Goal: Task Accomplishment & Management: Use online tool/utility

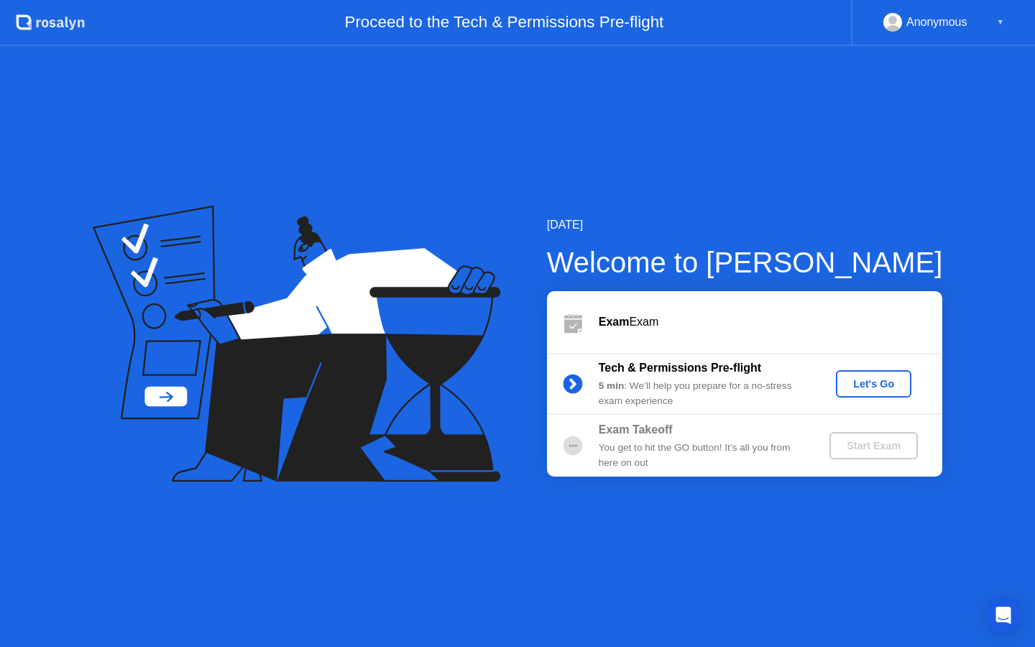
click at [858, 378] on div "Let's Go" at bounding box center [874, 384] width 64 height 12
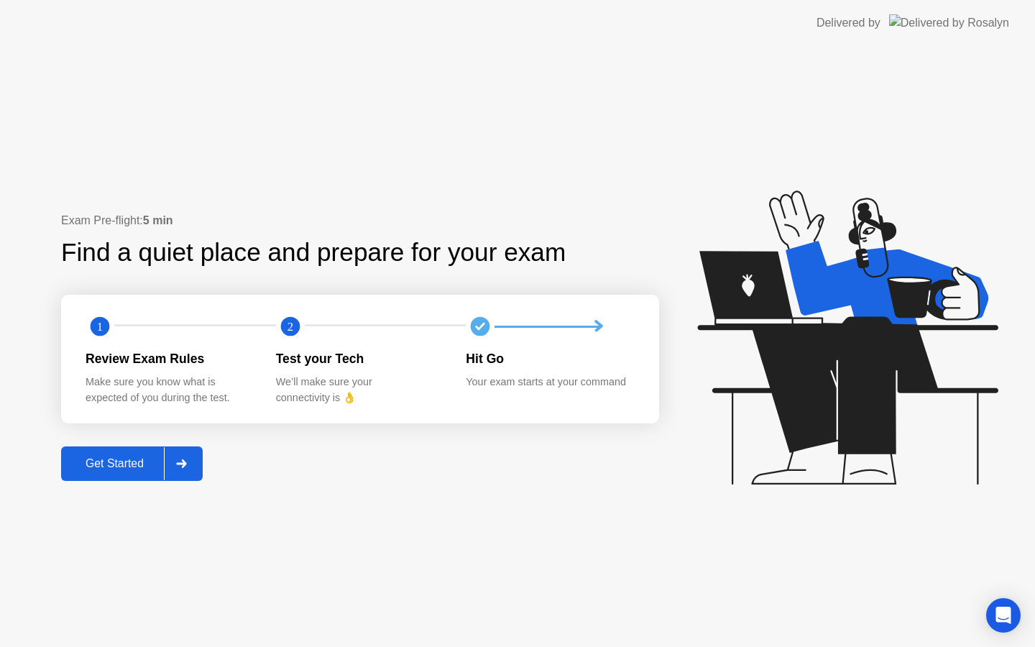
click at [91, 465] on div "Get Started" at bounding box center [114, 463] width 99 height 13
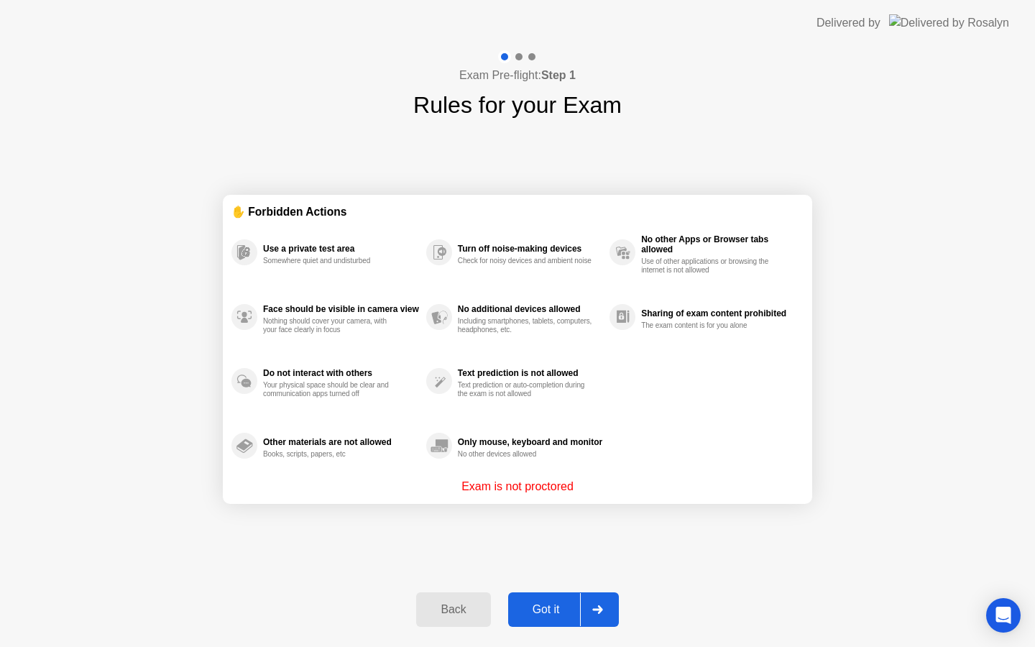
click at [532, 613] on div "Got it" at bounding box center [547, 609] width 68 height 13
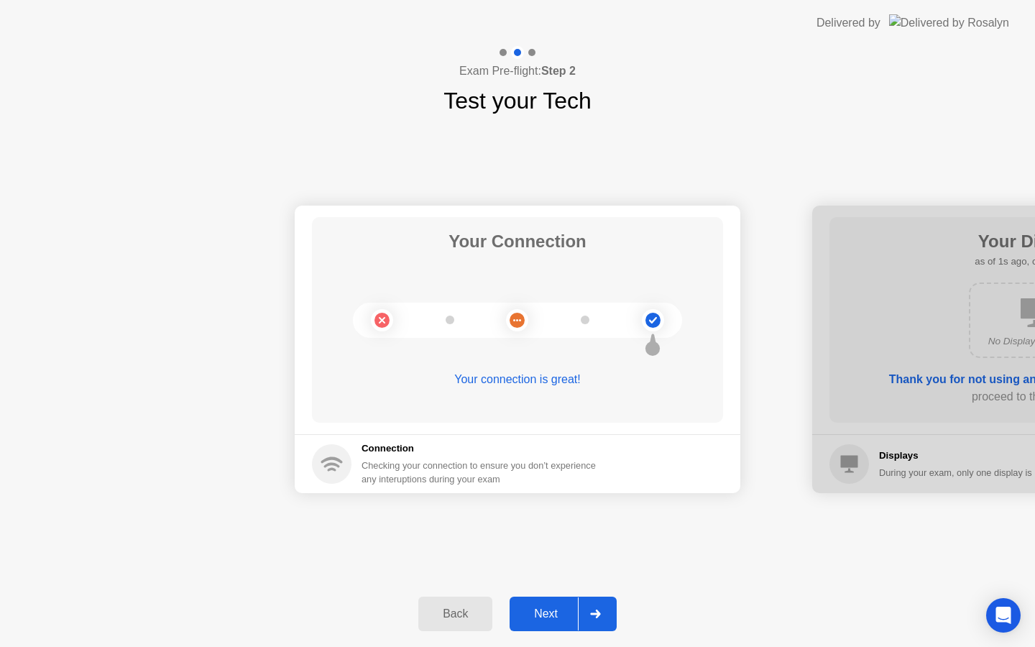
click at [539, 608] on div "Next" at bounding box center [546, 614] width 64 height 13
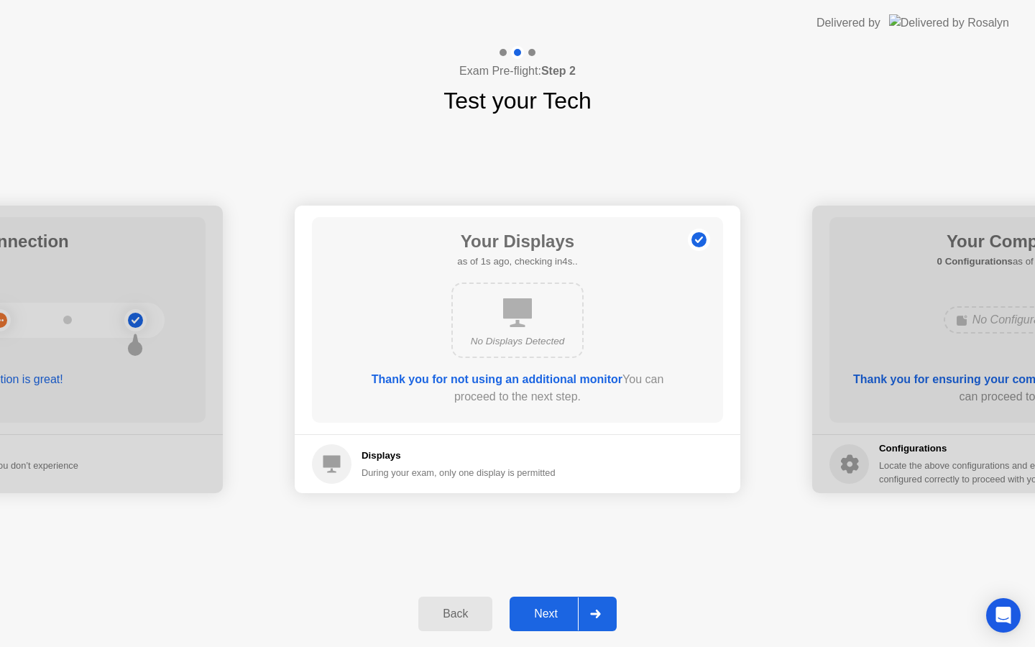
click at [539, 608] on div "Next" at bounding box center [546, 614] width 64 height 13
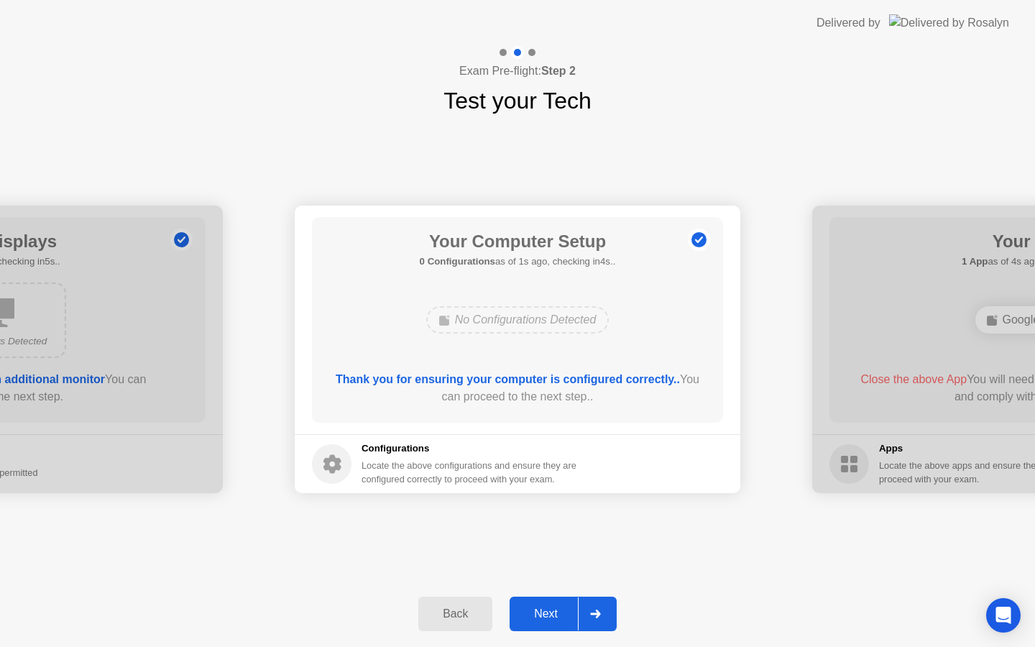
click at [539, 608] on div "Next" at bounding box center [546, 614] width 64 height 13
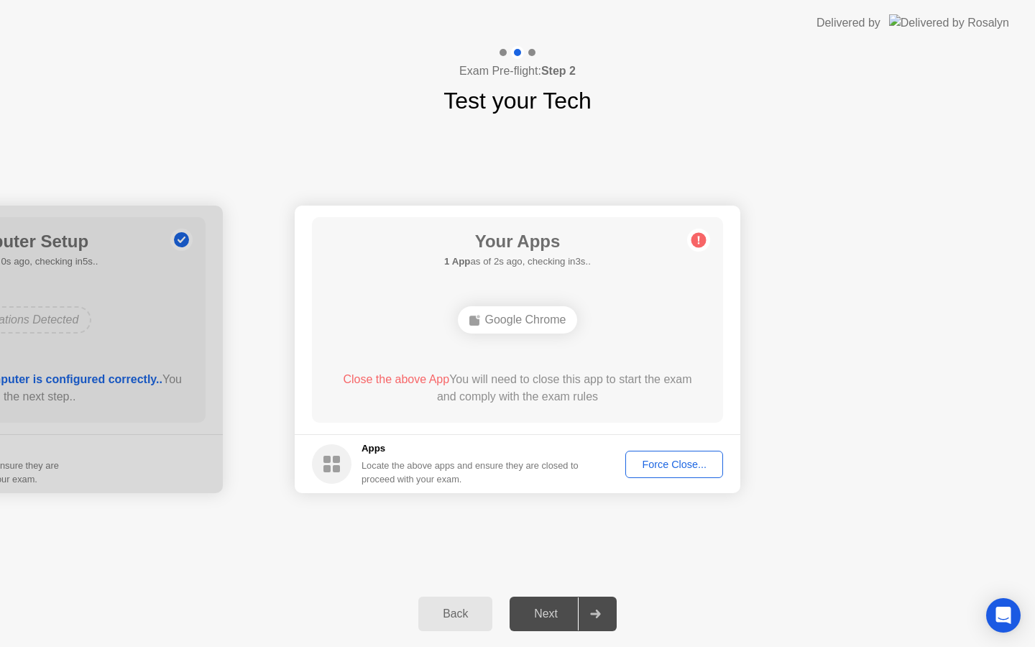
click at [631, 459] on div "Force Close..." at bounding box center [675, 465] width 88 height 12
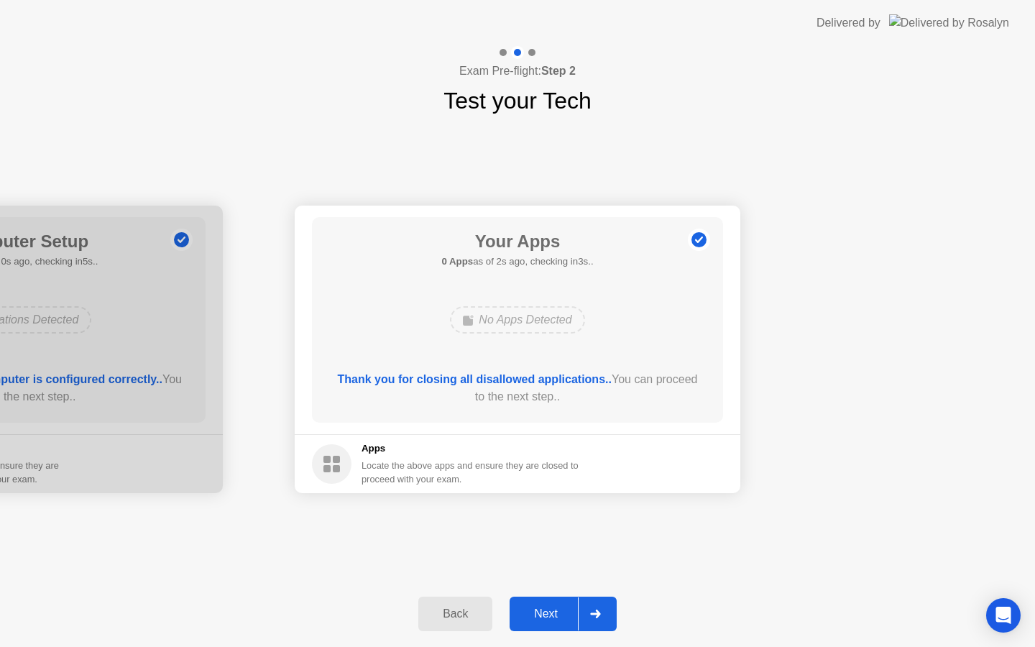
click at [539, 620] on div "Next" at bounding box center [546, 614] width 64 height 13
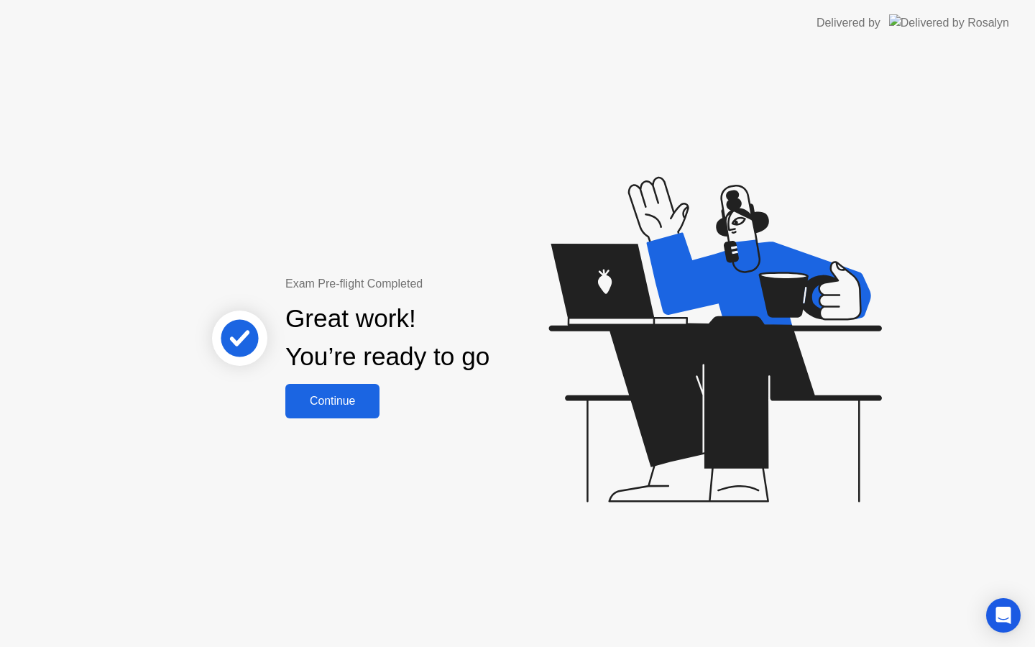
click at [312, 398] on div "Continue" at bounding box center [333, 401] width 86 height 13
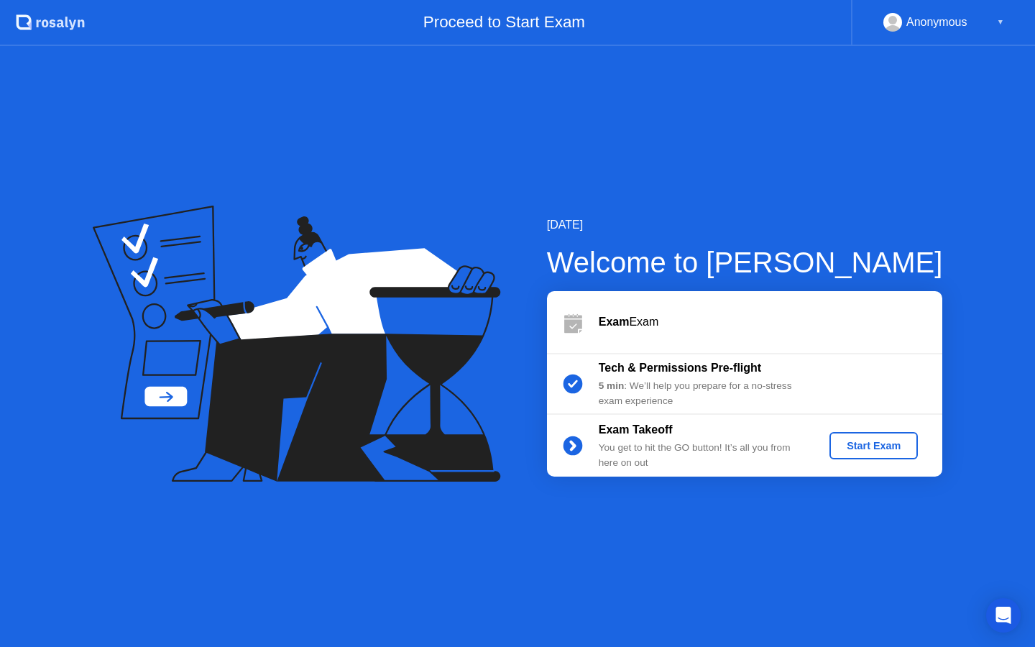
click at [855, 447] on div "Start Exam" at bounding box center [874, 446] width 77 height 12
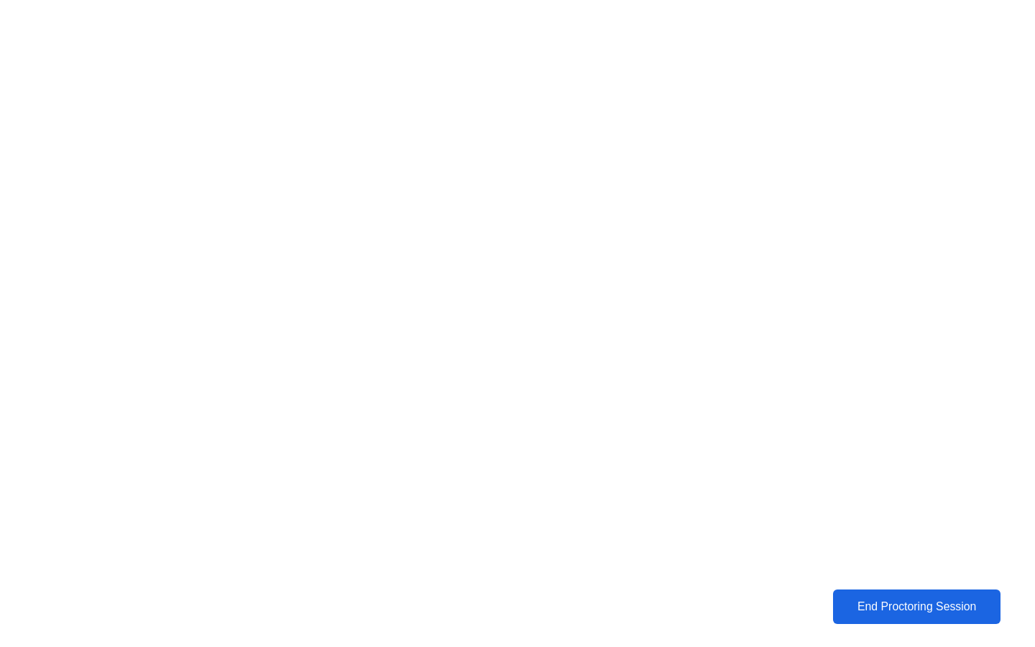
click at [856, 600] on div "End Proctoring Session" at bounding box center [917, 606] width 159 height 13
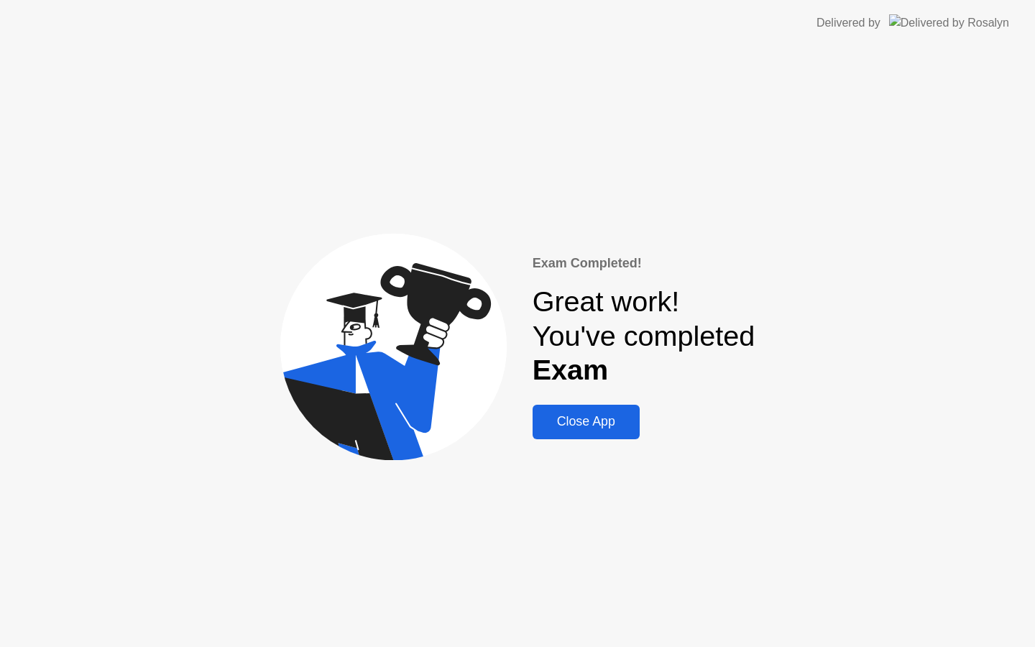
click at [580, 417] on div "Close App" at bounding box center [586, 421] width 99 height 15
